Goal: Task Accomplishment & Management: Complete application form

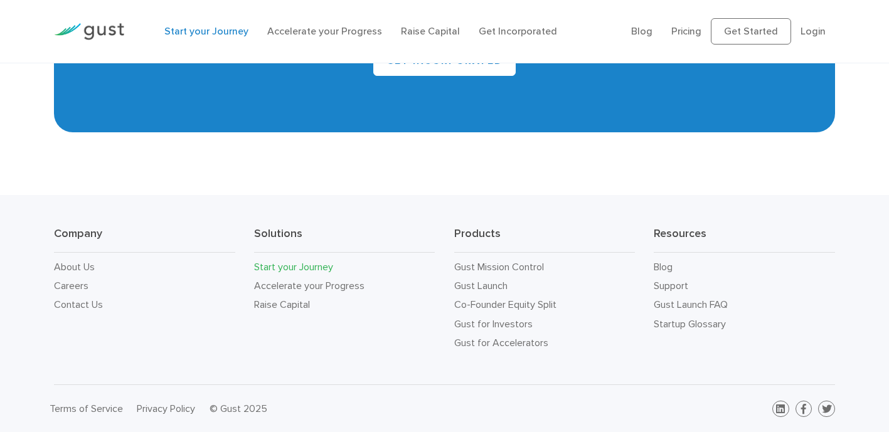
scroll to position [2249, 0]
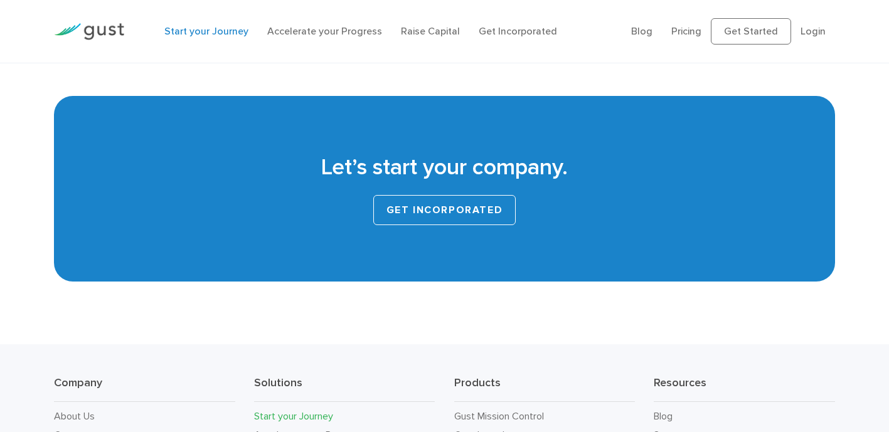
click at [474, 218] on link "GET INCORPORATED" at bounding box center [444, 210] width 143 height 30
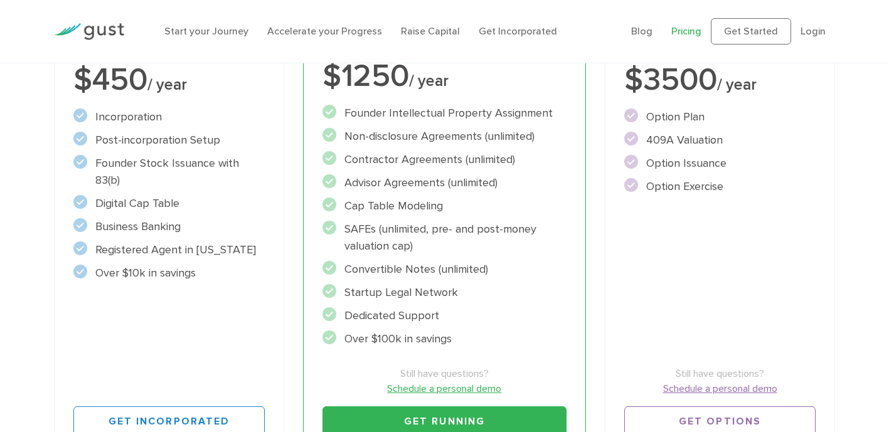
scroll to position [283, 0]
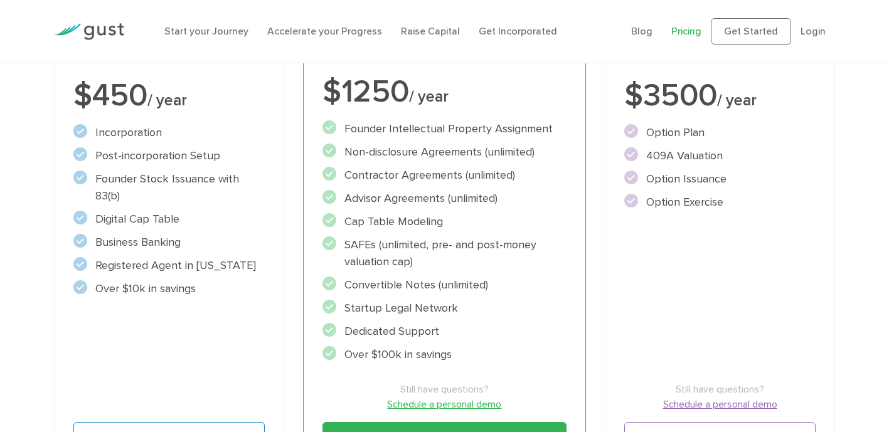
click at [199, 204] on ul "Incorporation" at bounding box center [168, 210] width 191 height 173
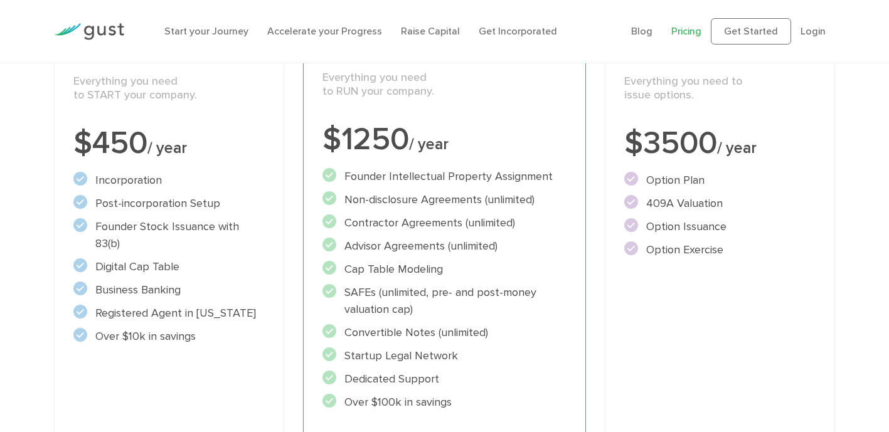
scroll to position [154, 0]
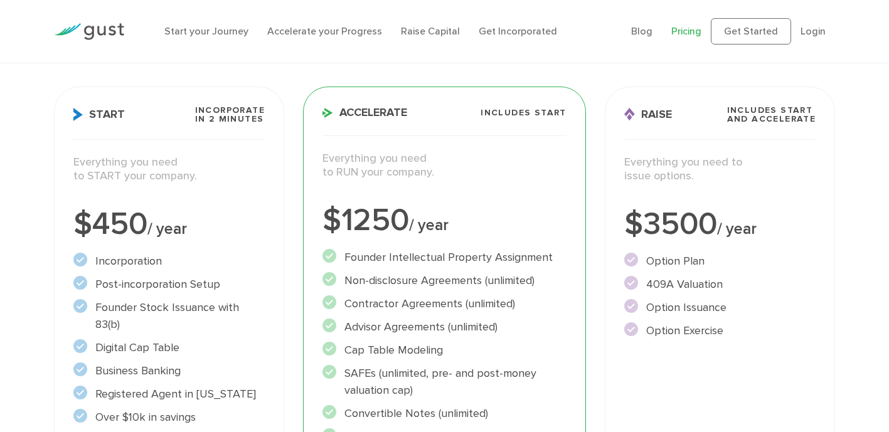
click at [194, 183] on p "Everything you need to START your company." at bounding box center [168, 170] width 191 height 28
click at [108, 112] on span "Start" at bounding box center [98, 114] width 51 height 13
click at [210, 112] on span "Incorporate in 2 Minutes" at bounding box center [230, 115] width 70 height 18
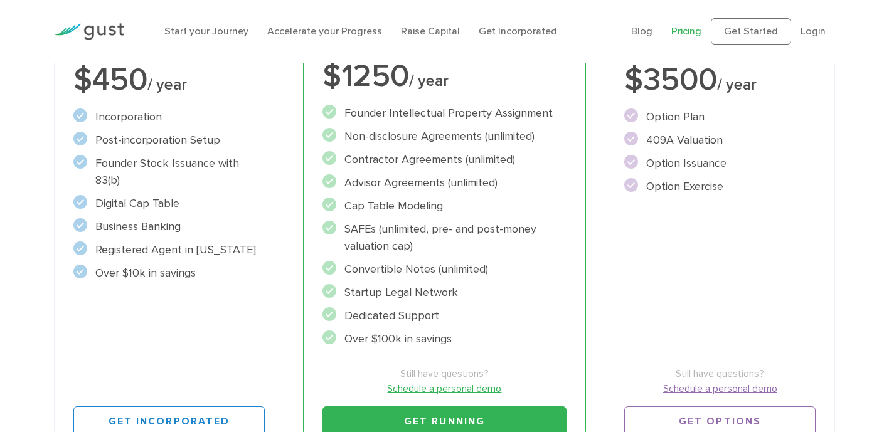
scroll to position [0, 0]
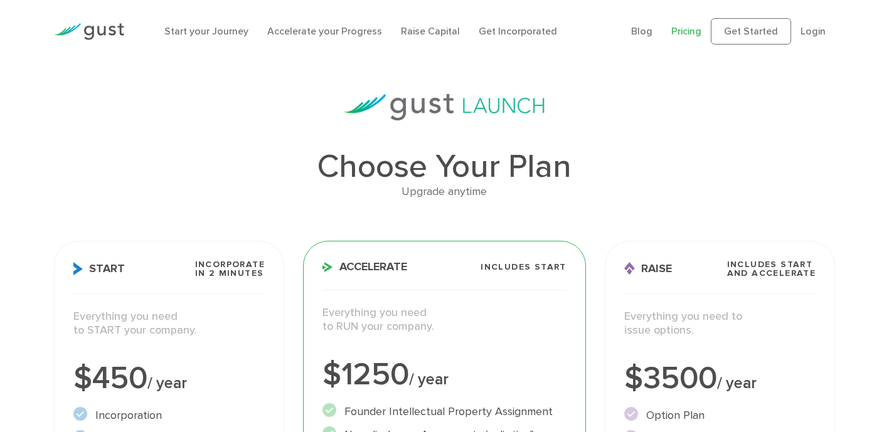
click at [685, 28] on link "Pricing" at bounding box center [686, 31] width 30 height 12
click at [224, 31] on link "Start your Journey" at bounding box center [206, 31] width 84 height 12
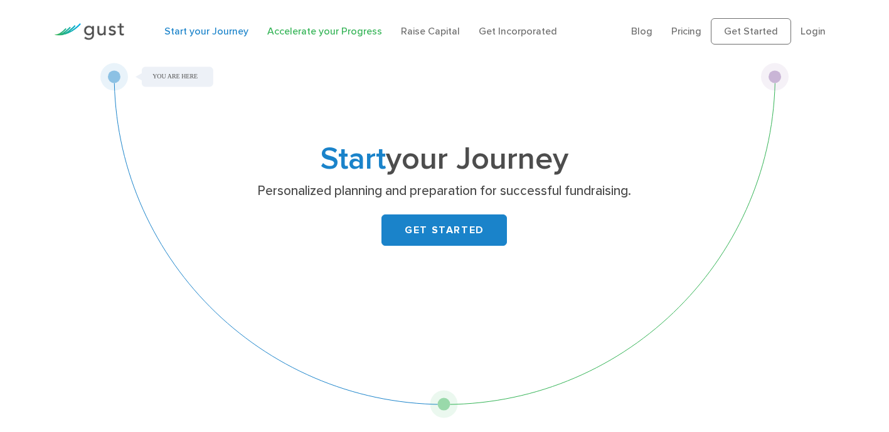
click at [306, 31] on link "Accelerate your Progress" at bounding box center [324, 31] width 115 height 12
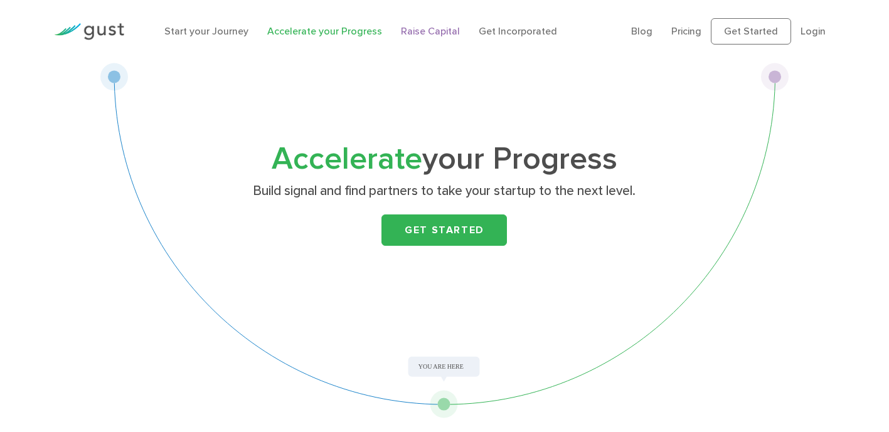
click at [417, 31] on link "Raise Capital" at bounding box center [430, 31] width 59 height 12
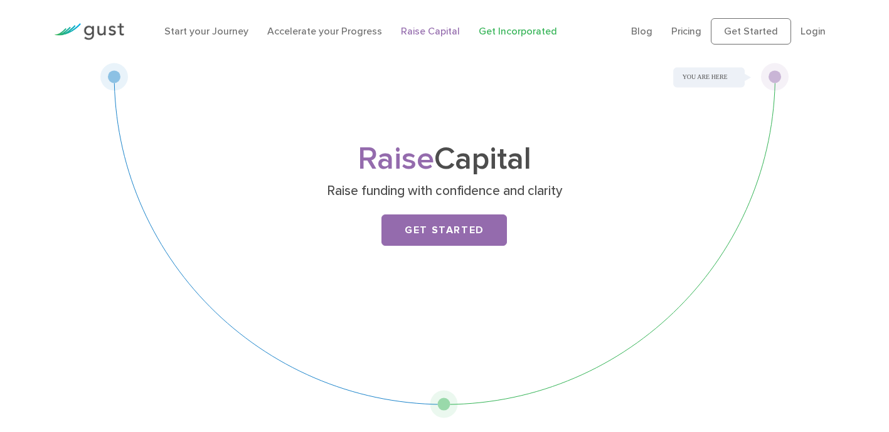
click at [499, 32] on link "Get Incorporated" at bounding box center [518, 31] width 78 height 12
